Goal: Transaction & Acquisition: Purchase product/service

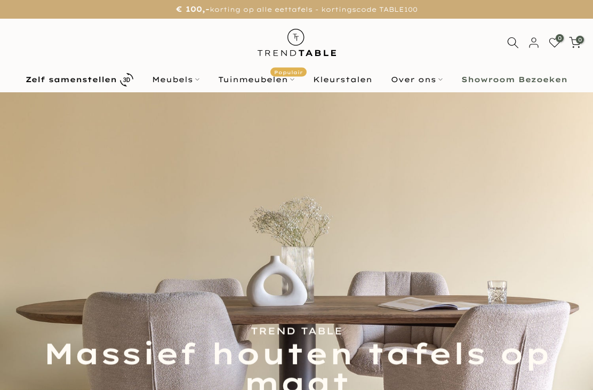
click at [265, 83] on link "Tuinmeubelen Populair" at bounding box center [256, 79] width 95 height 13
click at [250, 83] on link "Tuinmeubelen Populair" at bounding box center [256, 79] width 95 height 13
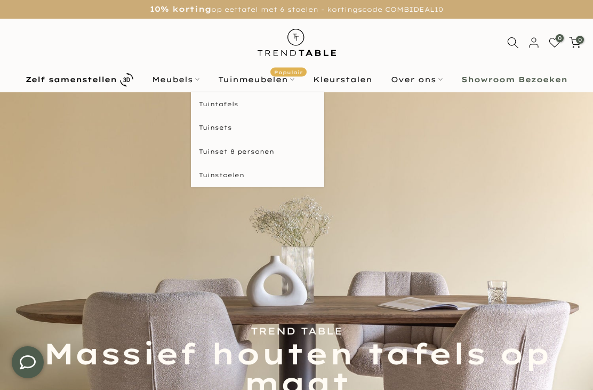
click at [232, 108] on link "Tuintafels" at bounding box center [257, 104] width 133 height 24
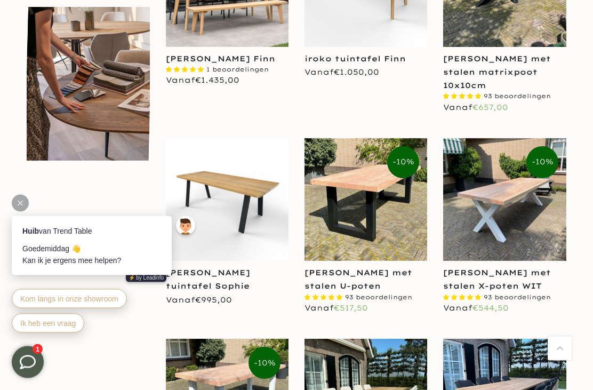
scroll to position [567, 0]
click at [522, 216] on img at bounding box center [504, 199] width 123 height 123
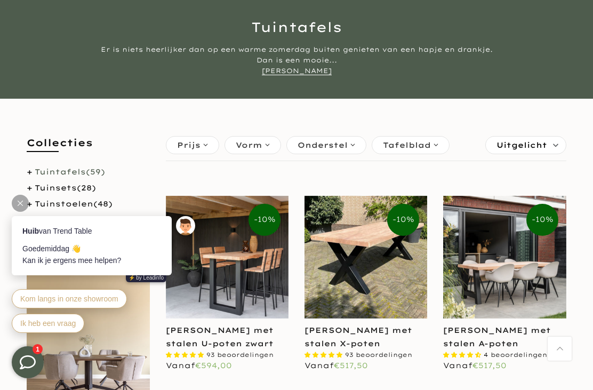
click at [367, 265] on img at bounding box center [365, 257] width 123 height 123
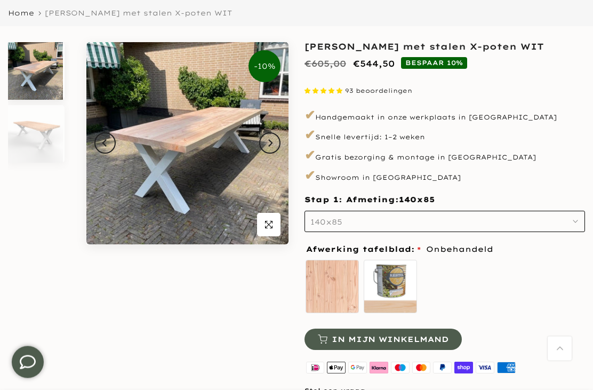
scroll to position [118, 0]
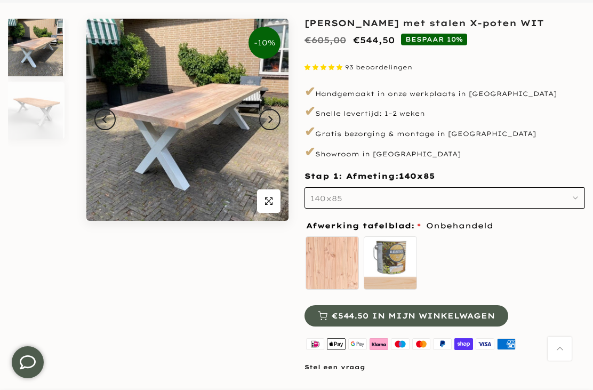
click at [574, 198] on icon "button" at bounding box center [574, 197] width 5 height 5
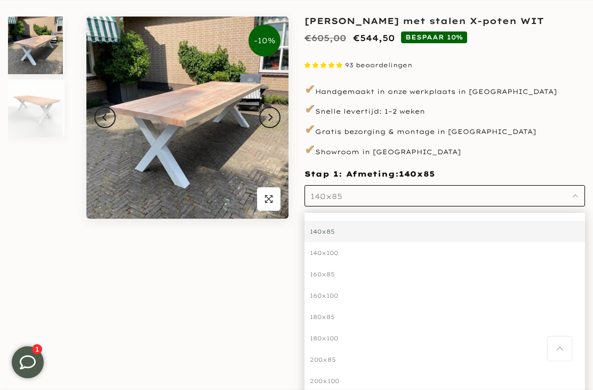
click at [336, 379] on div "200x100" at bounding box center [444, 380] width 280 height 21
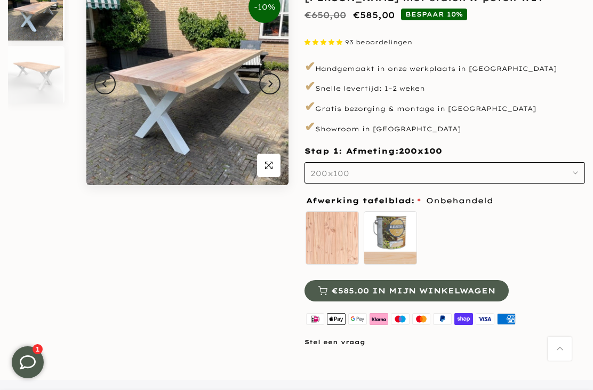
scroll to position [152, 0]
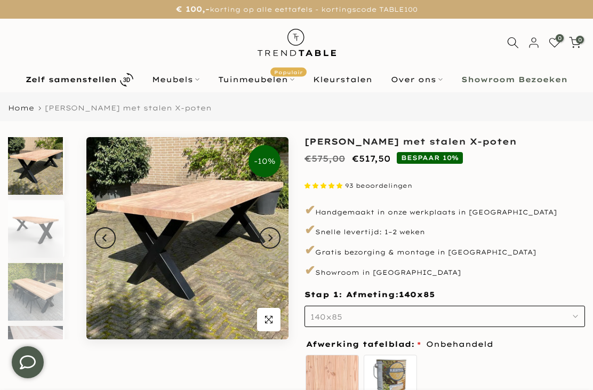
click at [572, 316] on icon "button" at bounding box center [574, 315] width 5 height 5
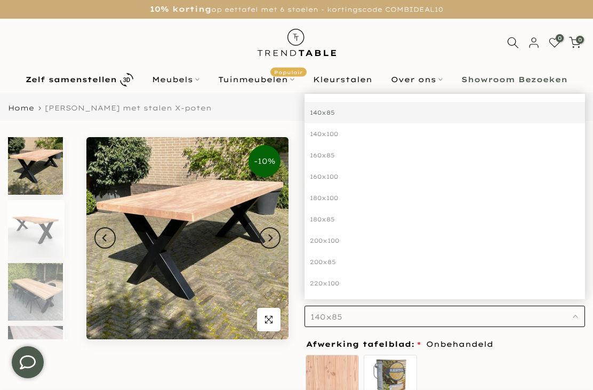
click at [343, 238] on div "200x100" at bounding box center [444, 240] width 280 height 21
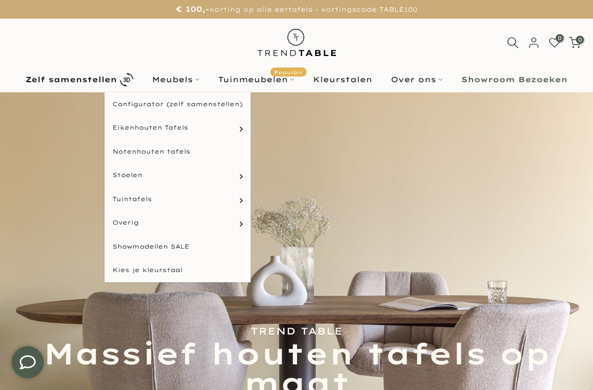
click at [182, 79] on link "Meubels" at bounding box center [176, 79] width 66 height 13
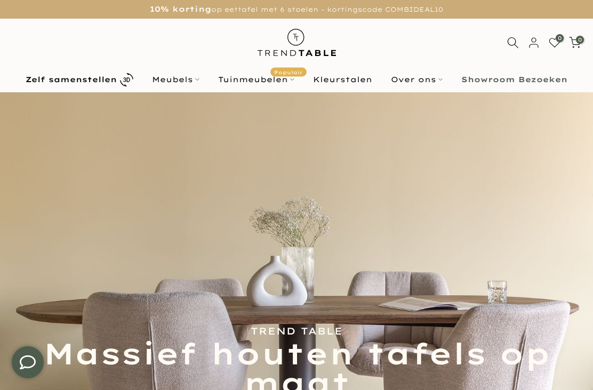
click at [188, 79] on link "Meubels" at bounding box center [176, 79] width 66 height 13
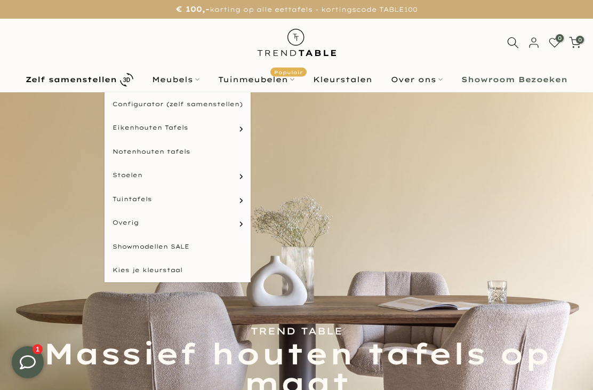
click at [0, 0] on link "Rechthoekige tafels" at bounding box center [0, 0] width 0 height 0
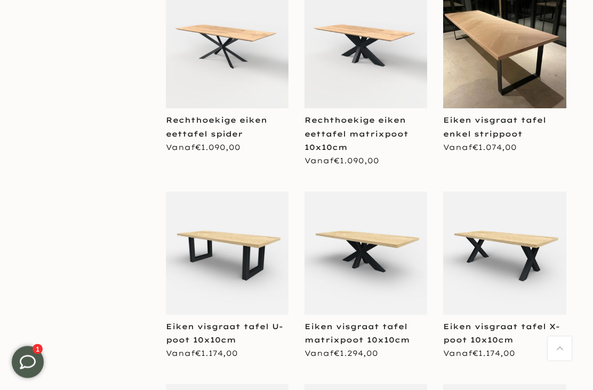
scroll to position [877, 0]
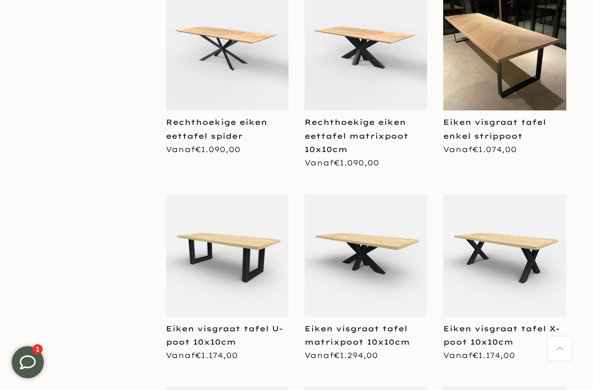
click at [534, 253] on img at bounding box center [504, 254] width 123 height 123
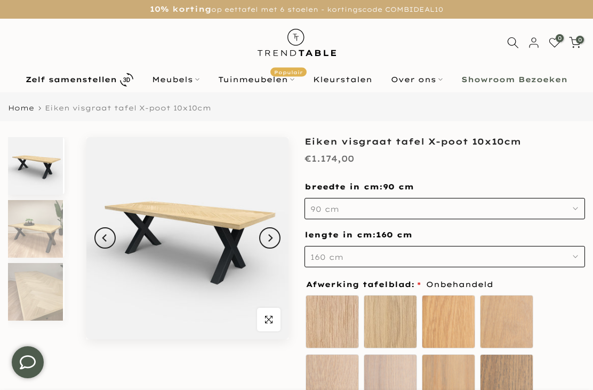
click at [578, 256] on button "160 cm" at bounding box center [444, 256] width 280 height 21
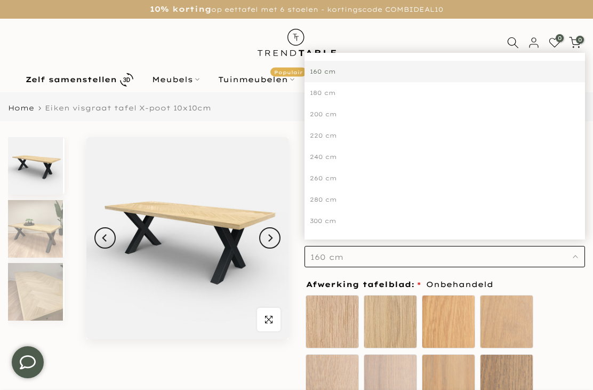
click at [336, 114] on div "200 cm" at bounding box center [444, 113] width 280 height 21
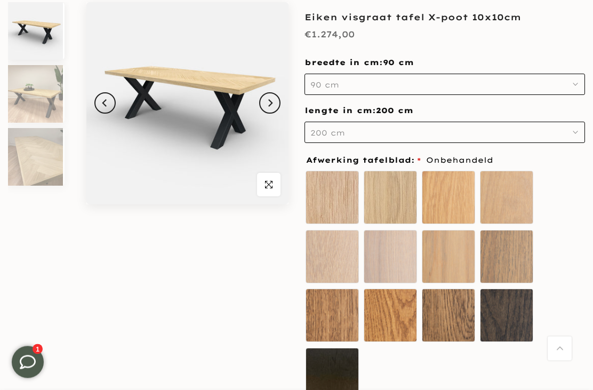
scroll to position [133, 0]
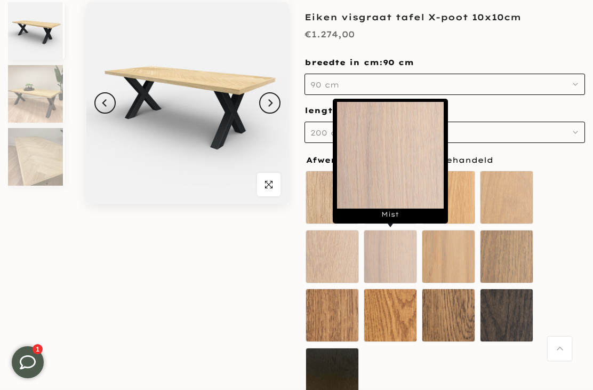
click at [399, 255] on label "Mist" at bounding box center [389, 256] width 53 height 53
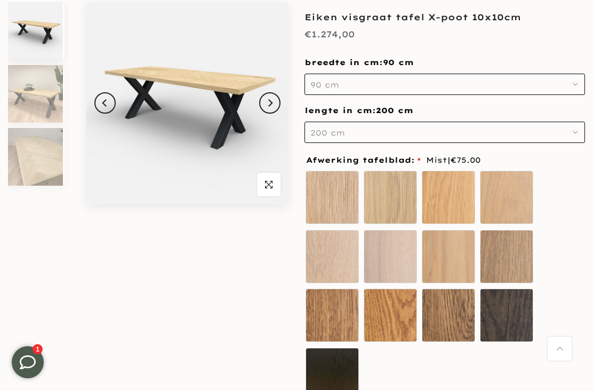
click at [580, 303] on div "Onbehandeld Ultra mat Sand oak White Mist" at bounding box center [444, 287] width 280 height 236
